Goal: Information Seeking & Learning: Check status

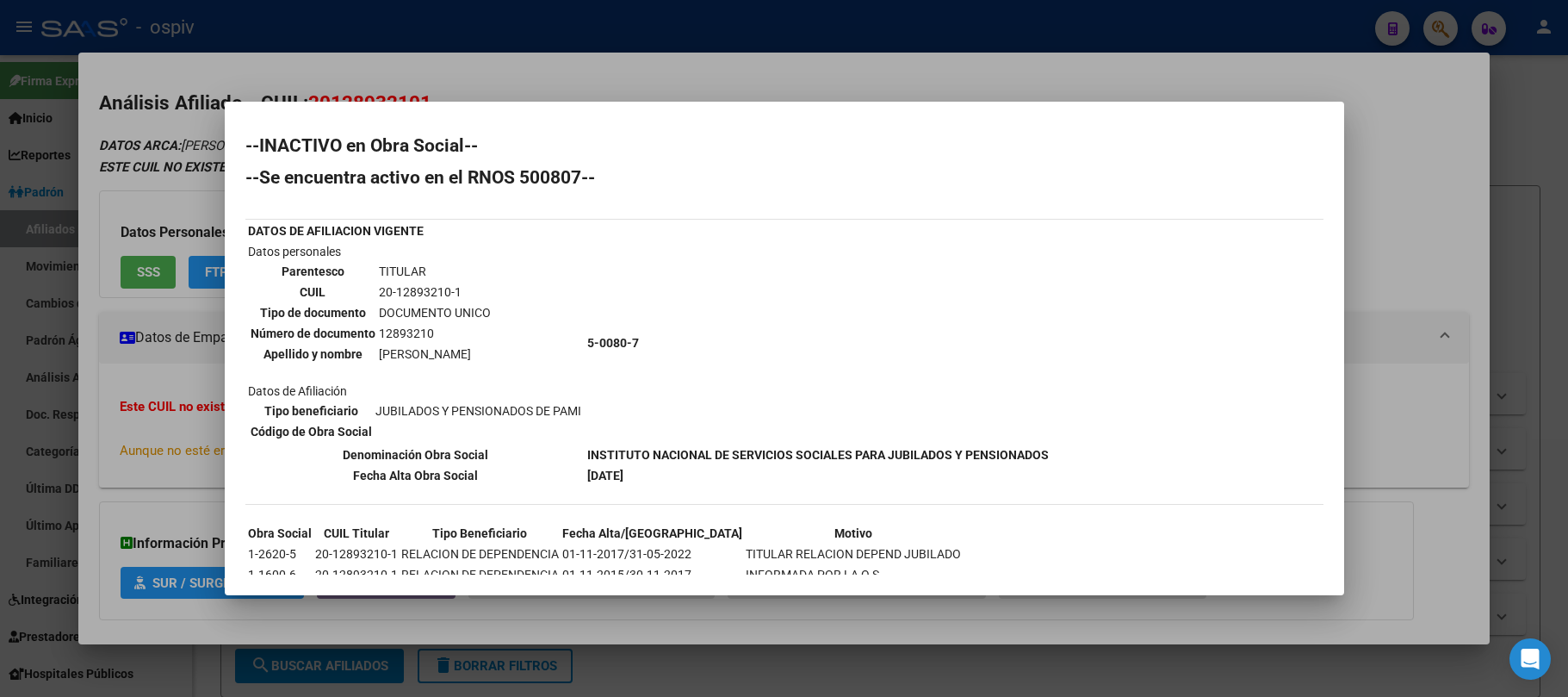
click at [366, 21] on div at bounding box center [784, 348] width 1568 height 697
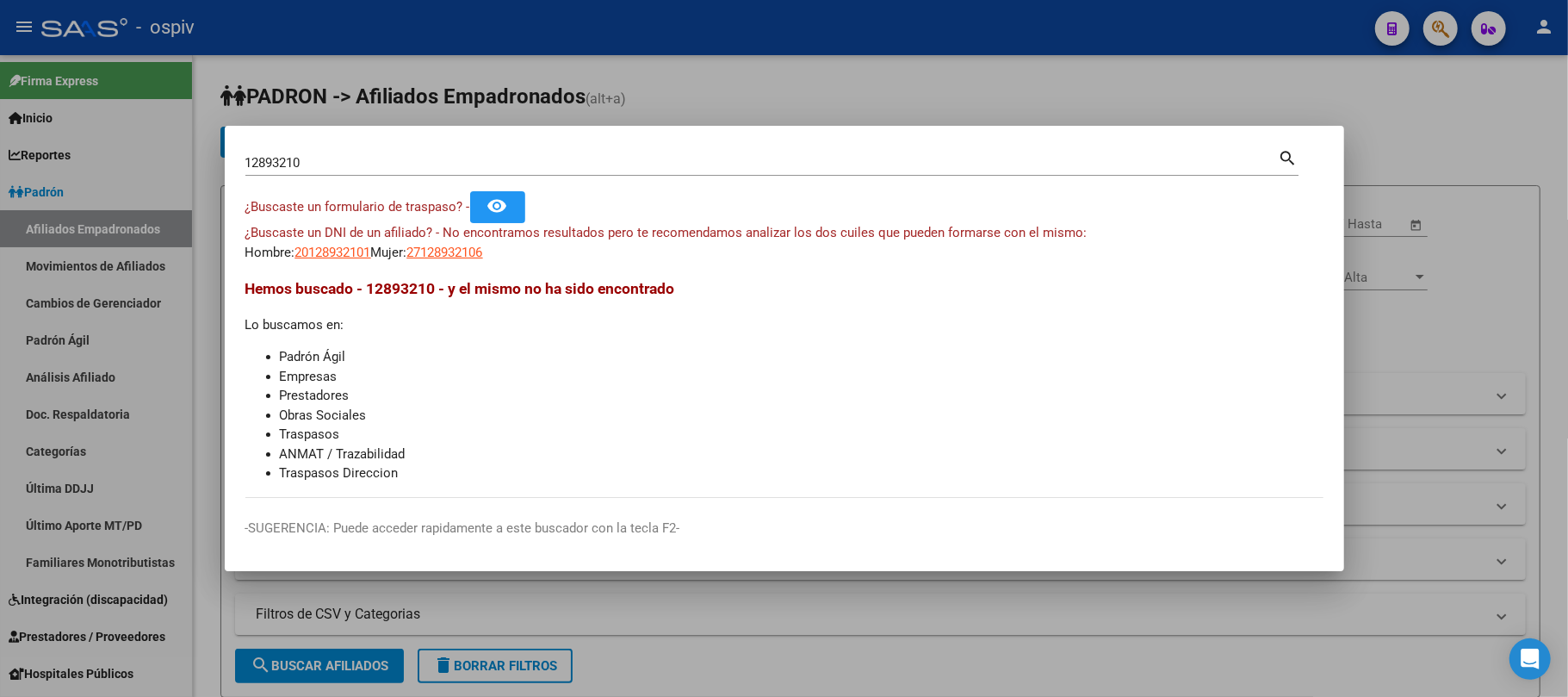
drag, startPoint x: 299, startPoint y: 163, endPoint x: 221, endPoint y: 160, distance: 78.1
click at [221, 160] on div "12893210 Buscar (apellido, dni, cuil, nro traspaso, cuit, obra social) search ¿…" at bounding box center [784, 348] width 1568 height 697
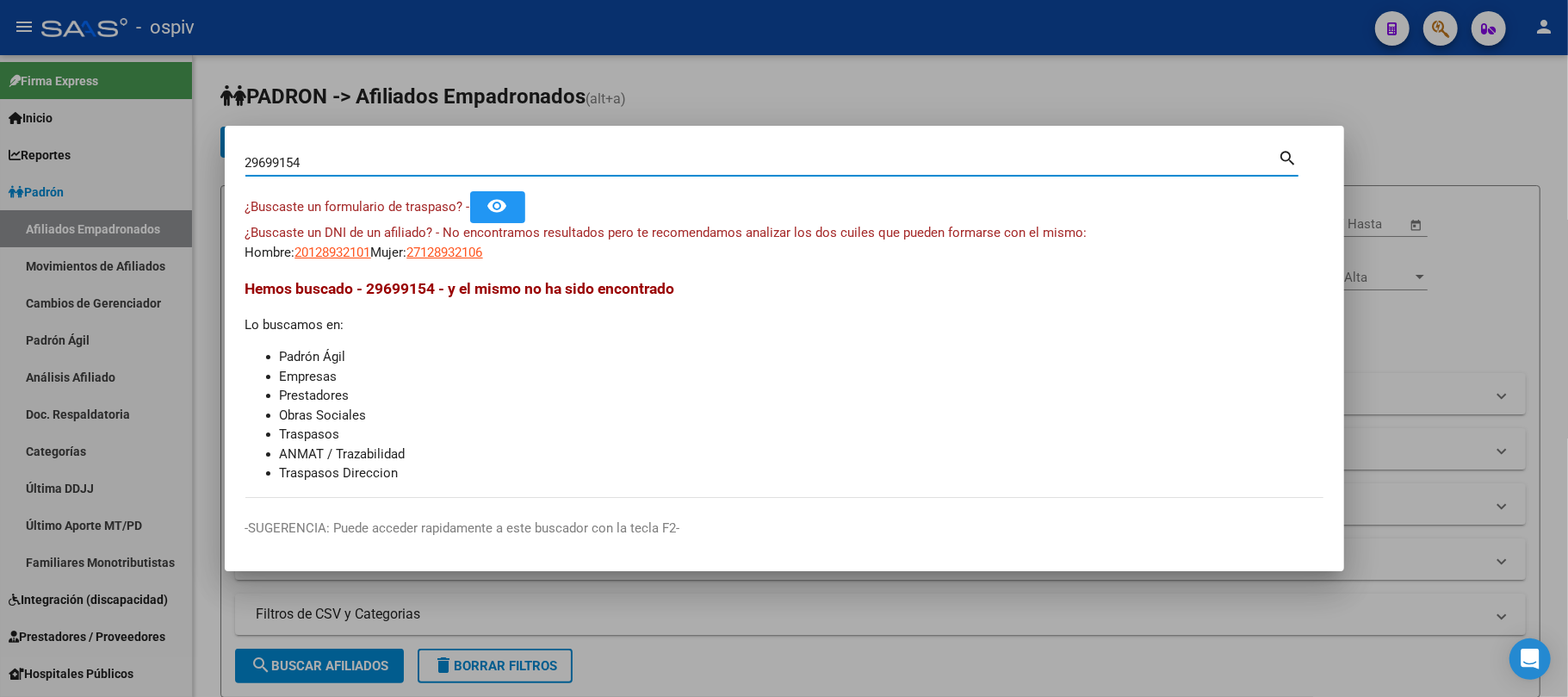
type input "29699154"
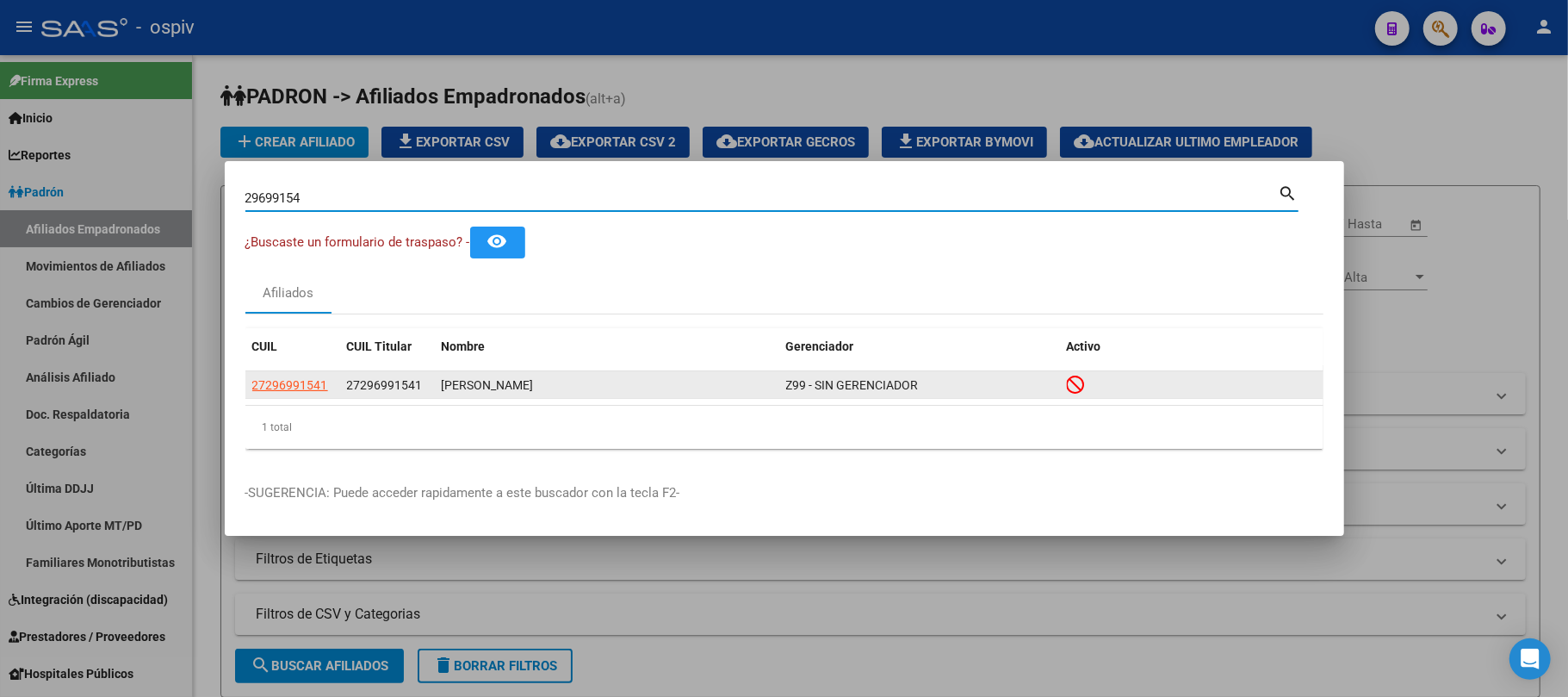
click at [308, 378] on span "27296991541" at bounding box center [290, 385] width 75 height 14
type textarea "27296991541"
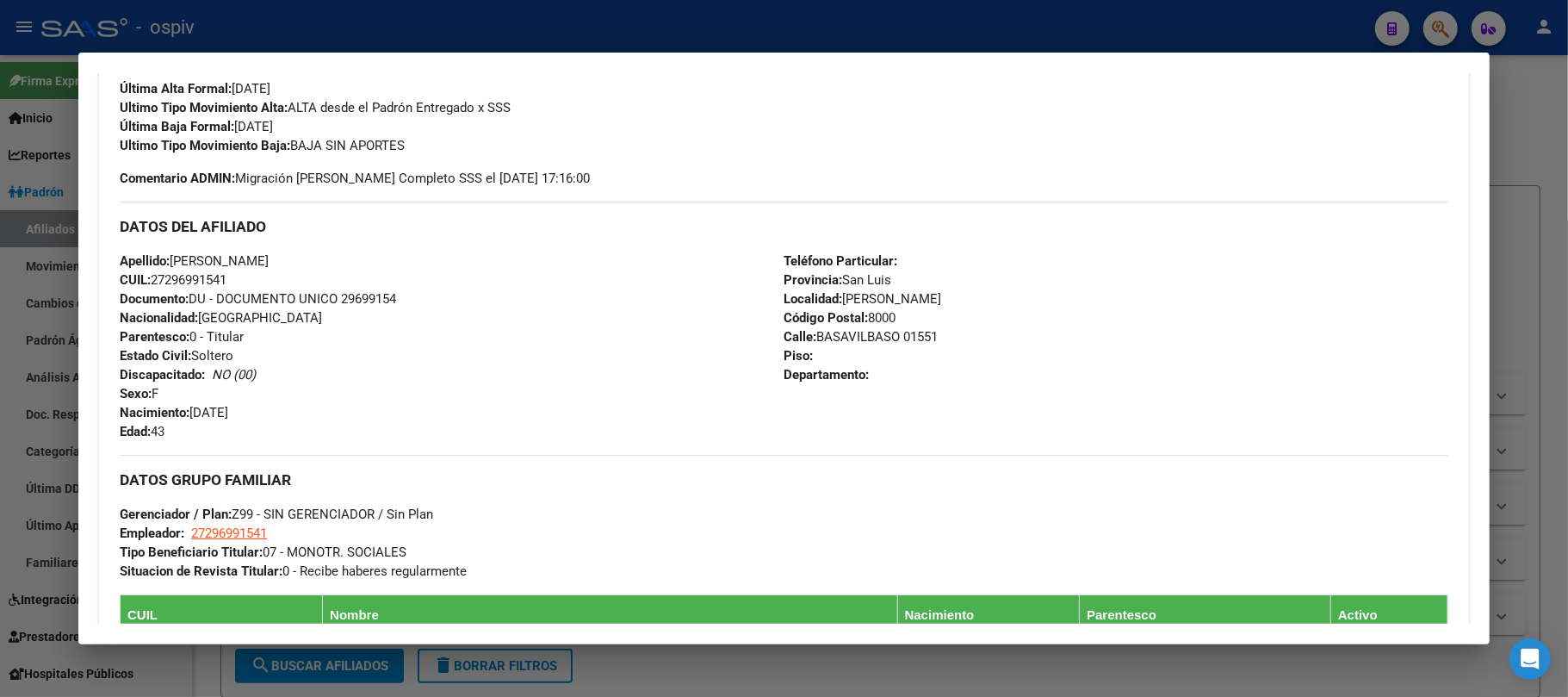
scroll to position [885, 0]
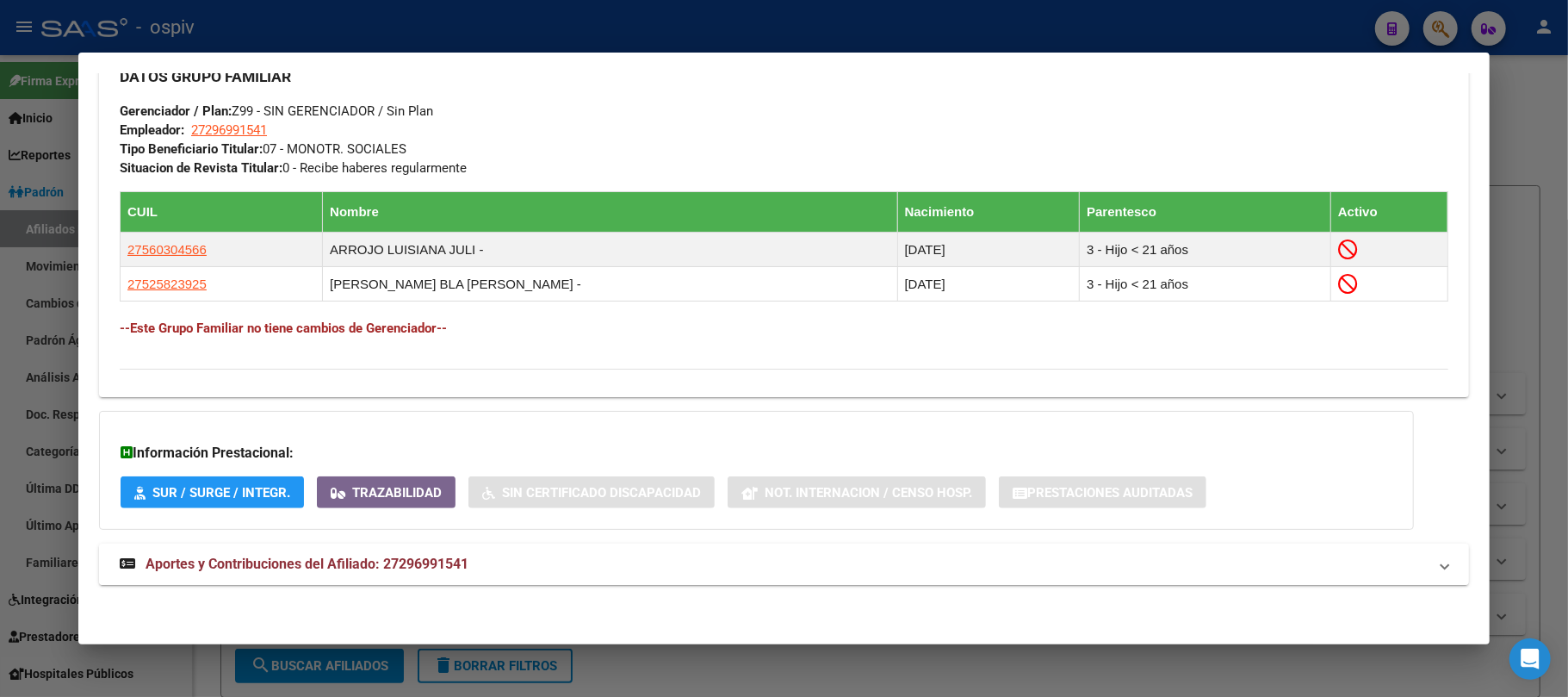
click at [243, 562] on span "Aportes y Contribuciones del Afiliado: 27296991541" at bounding box center [307, 563] width 323 height 16
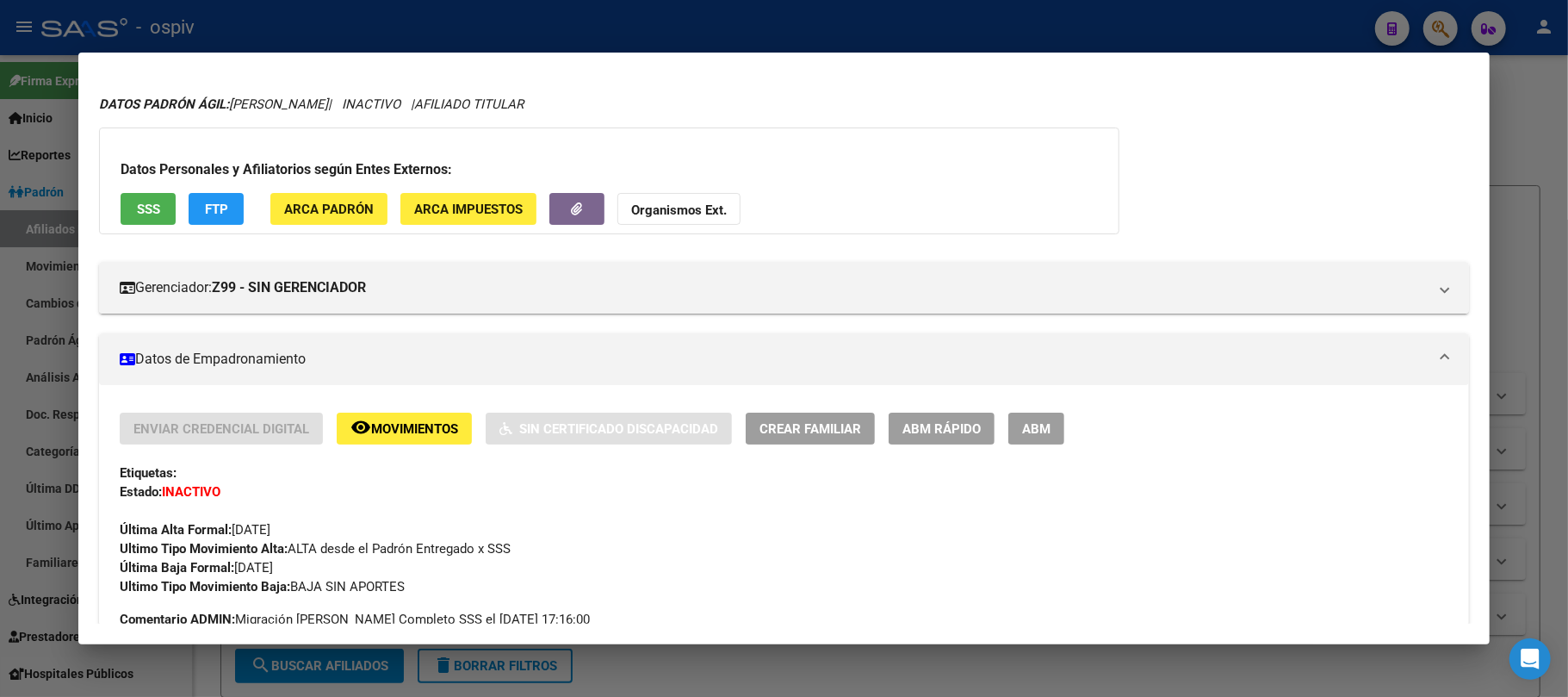
scroll to position [0, 0]
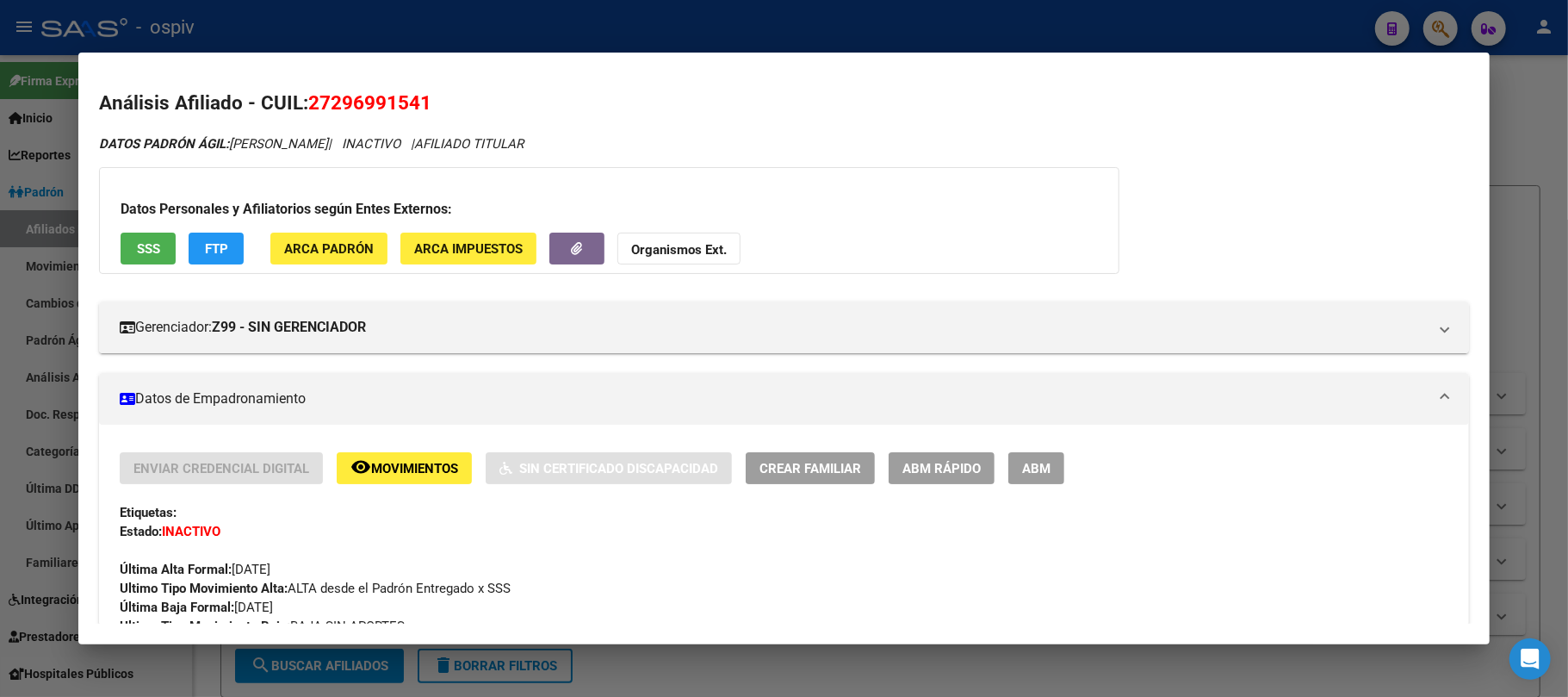
click at [154, 260] on button "SSS" at bounding box center [148, 248] width 56 height 32
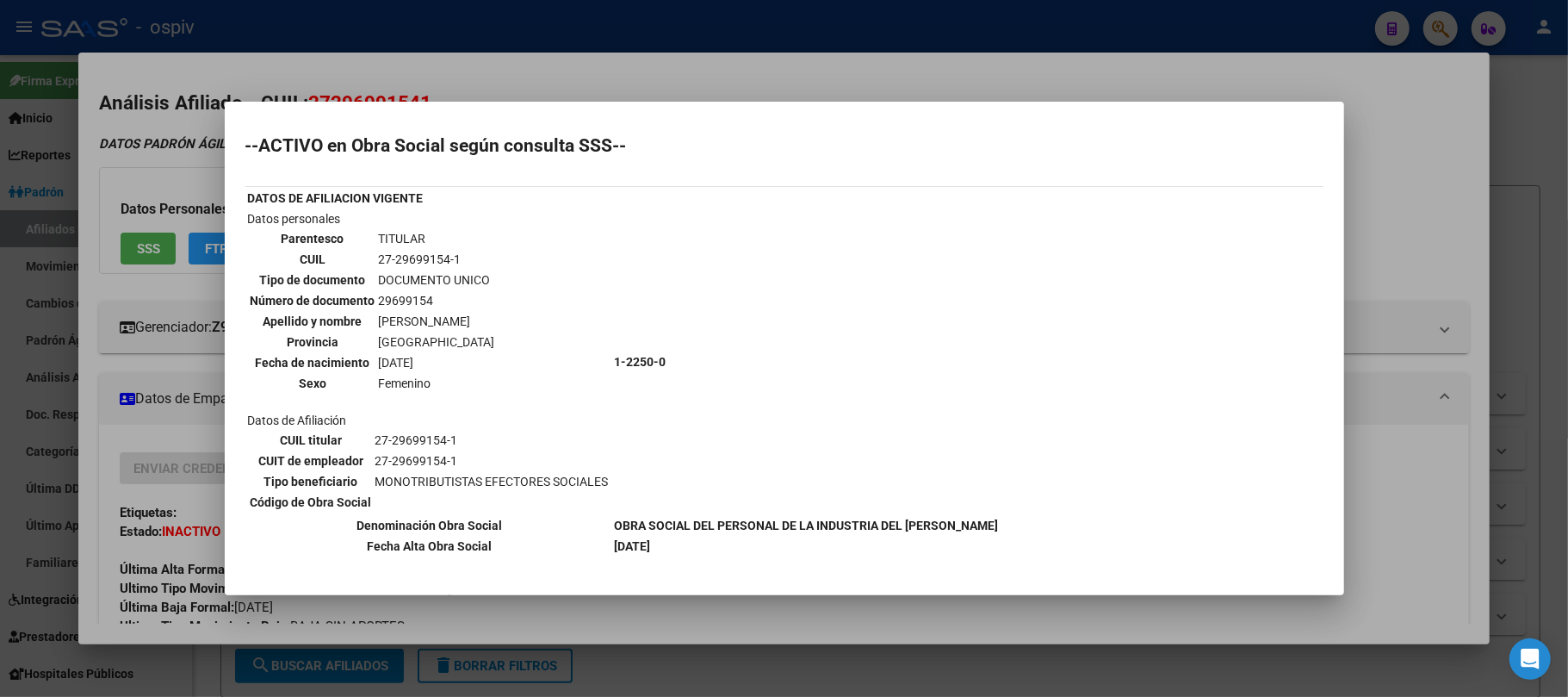
click at [421, 259] on td "27-29699154-1" at bounding box center [437, 260] width 118 height 19
copy tbody "27-29699154-1"
